Goal: Information Seeking & Learning: Check status

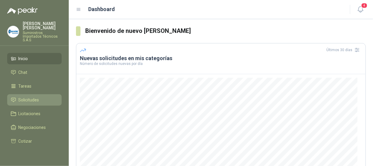
click at [34, 97] on span "Solicitudes" at bounding box center [29, 100] width 21 height 7
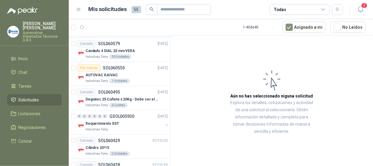
scroll to position [30, 0]
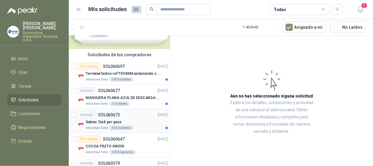
click at [139, 122] on div "Sabras Task por paca" at bounding box center [127, 122] width 82 height 7
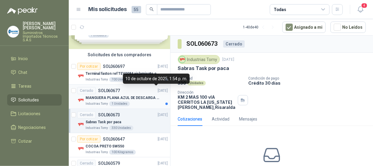
click at [158, 92] on p "[DATE]" at bounding box center [163, 91] width 10 height 6
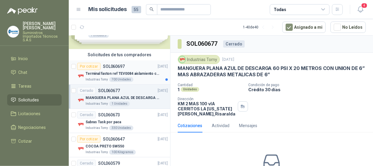
click at [137, 76] on p "Terminal faston ref TEV0084 aislamiento completo" at bounding box center [123, 74] width 75 height 6
